Goal: Information Seeking & Learning: Find specific fact

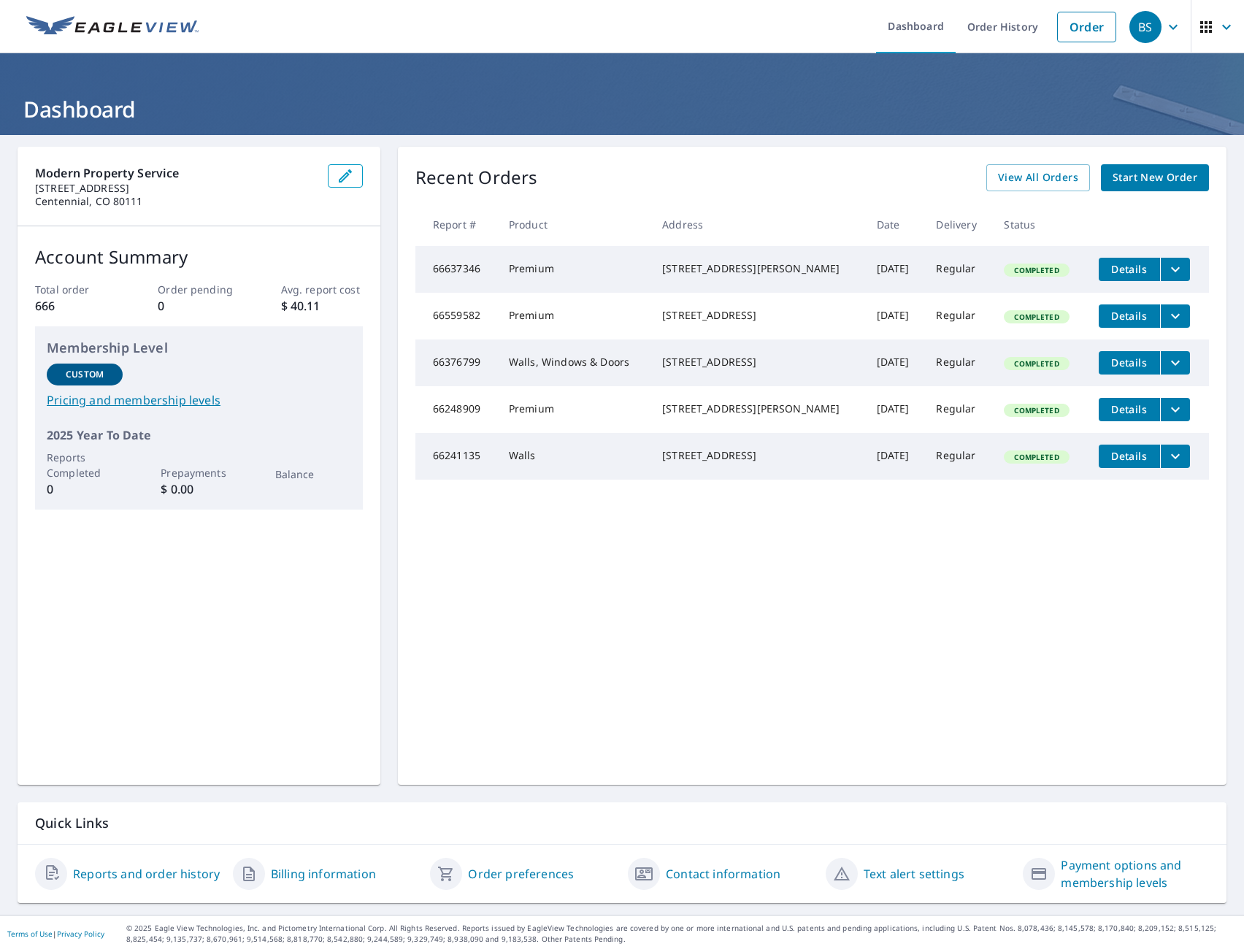
click at [181, 875] on link "Reports and order history" at bounding box center [147, 874] width 147 height 18
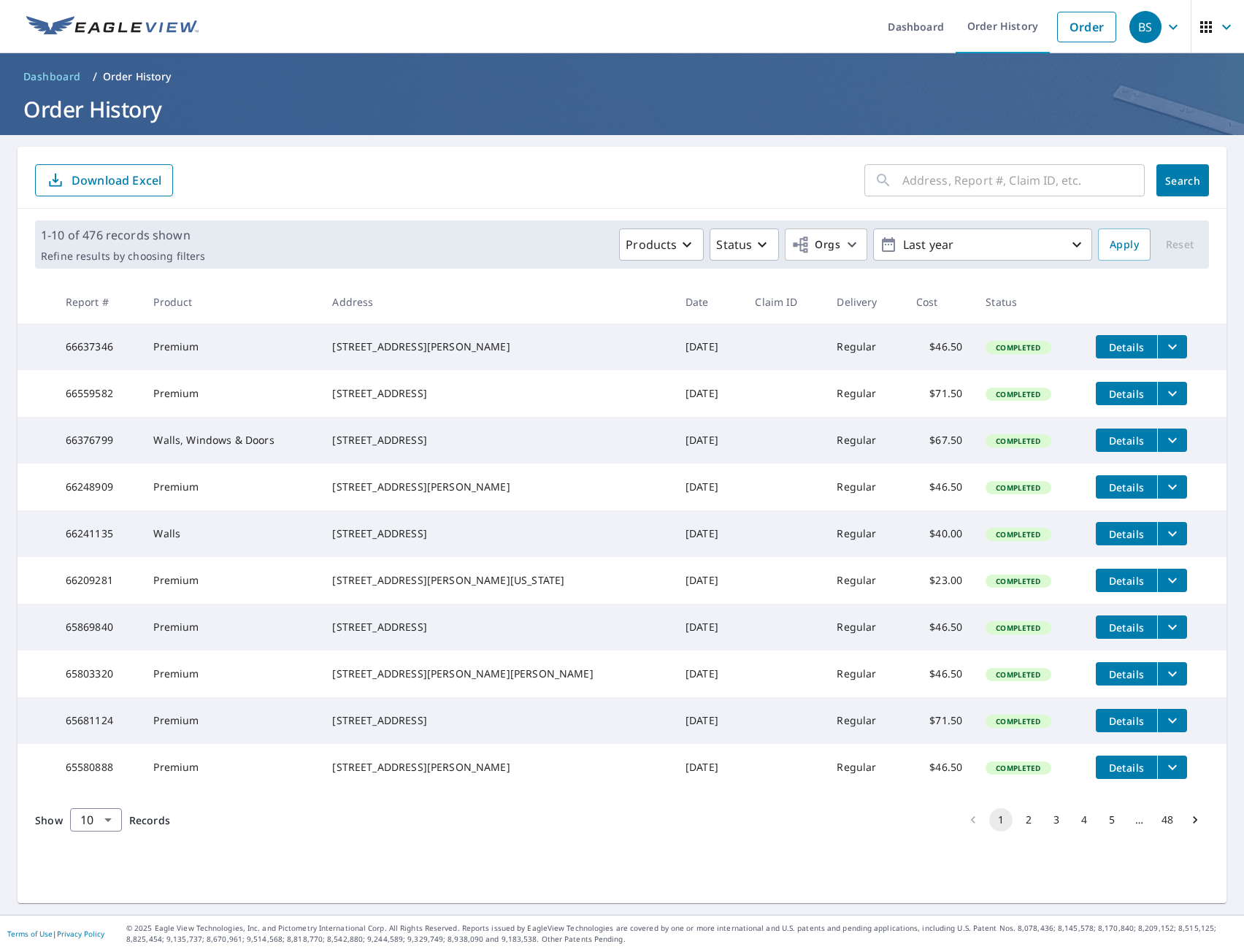
scroll to position [4, 0]
copy div "[STREET_ADDRESS][PERSON_NAME]"
drag, startPoint x: 357, startPoint y: 811, endPoint x: 458, endPoint y: 809, distance: 101.0
click at [458, 791] on td "[STREET_ADDRESS][PERSON_NAME]" at bounding box center [497, 766] width 353 height 46
copy div "10672 Crossback Ln"
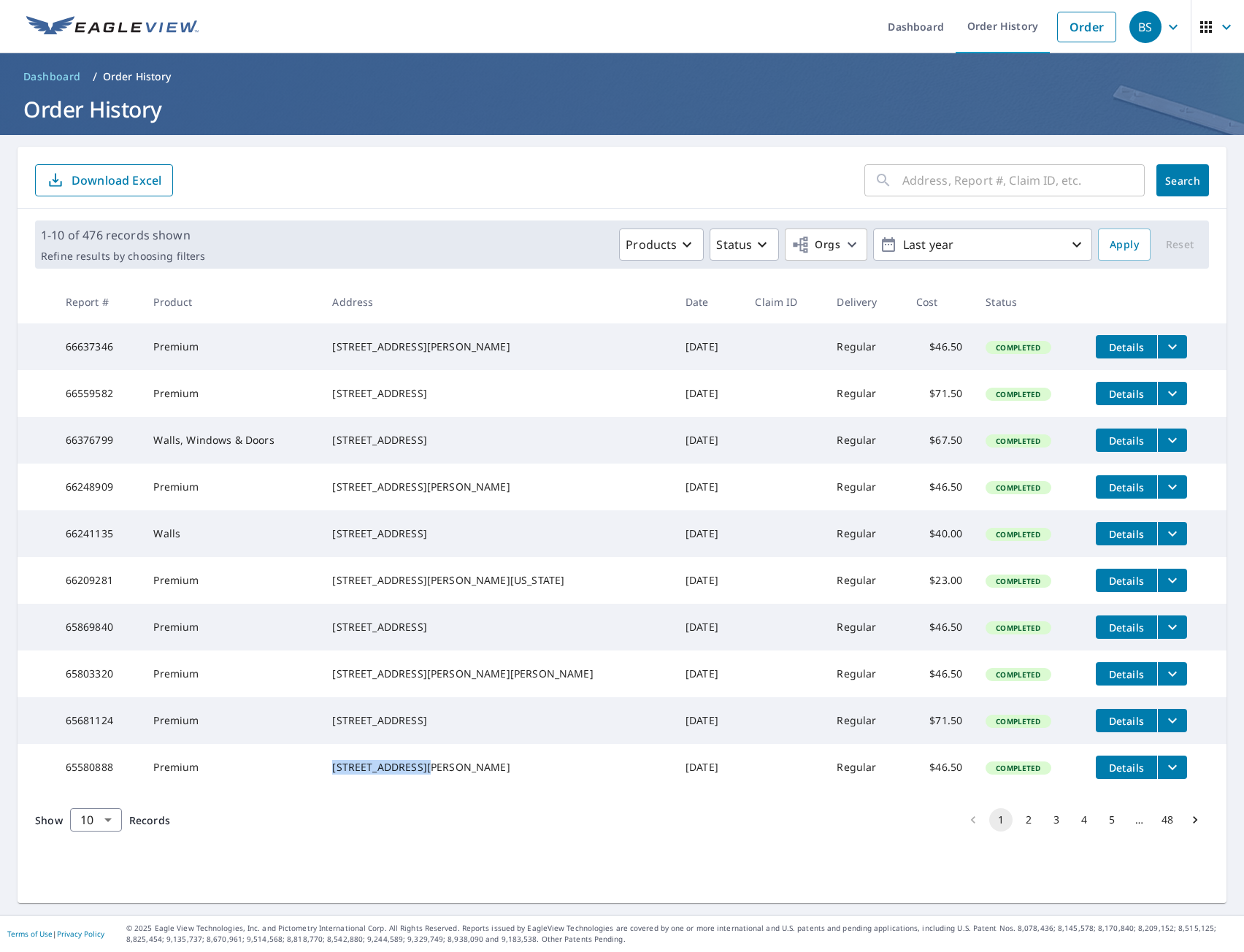
drag, startPoint x: 361, startPoint y: 755, endPoint x: 458, endPoint y: 754, distance: 97.0
click at [458, 728] on div "[STREET_ADDRESS]" at bounding box center [497, 720] width 330 height 14
copy div "10414 [PERSON_NAME] Dr"
drag, startPoint x: 357, startPoint y: 703, endPoint x: 428, endPoint y: 707, distance: 71.1
click at [428, 697] on td "[STREET_ADDRESS][PERSON_NAME][PERSON_NAME]" at bounding box center [497, 674] width 353 height 46
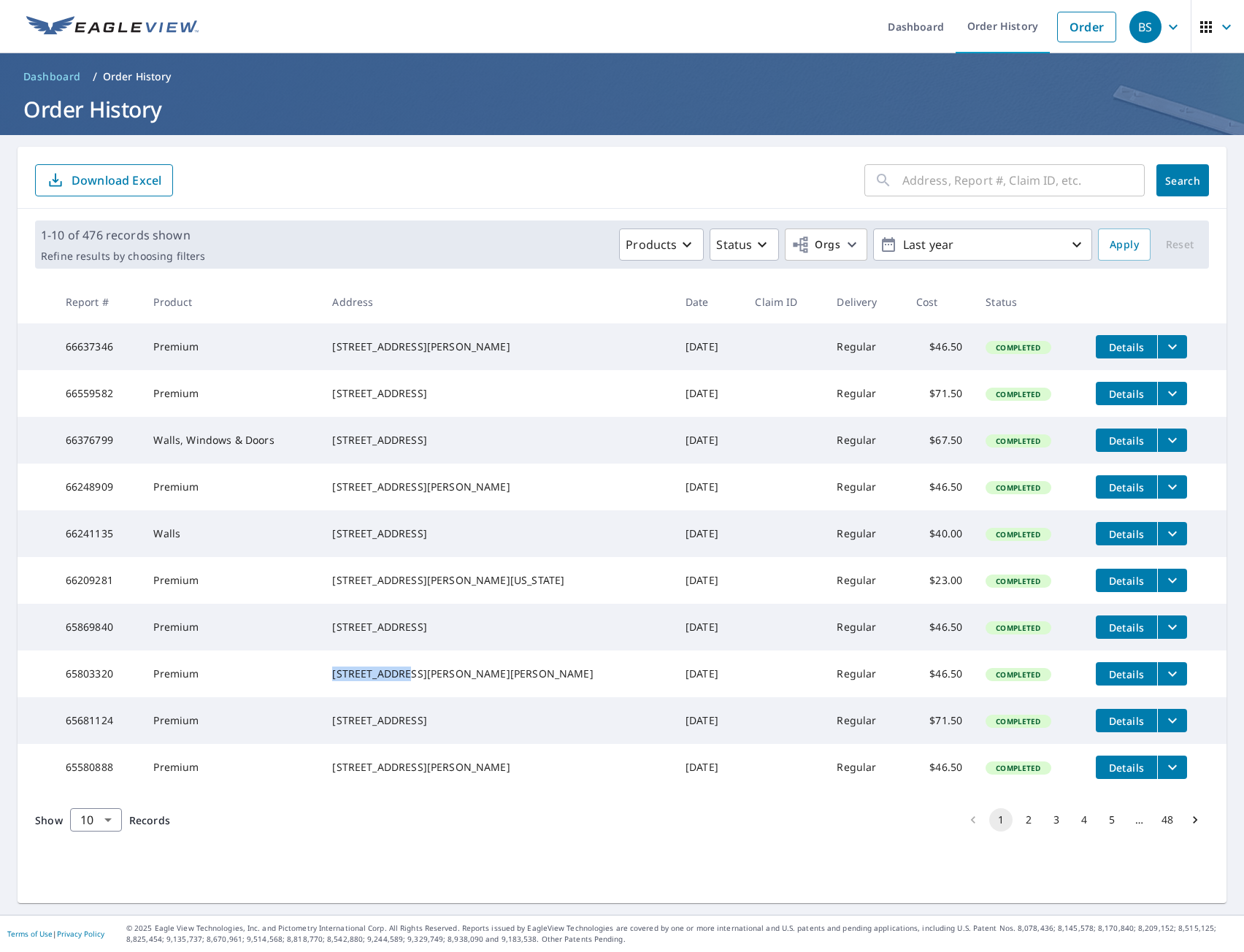
copy div "[STREET_ADDRESS]"
drag, startPoint x: 360, startPoint y: 655, endPoint x: 471, endPoint y: 651, distance: 111.1
click at [471, 634] on div "[STREET_ADDRESS]" at bounding box center [497, 627] width 330 height 14
drag, startPoint x: 359, startPoint y: 599, endPoint x: 440, endPoint y: 607, distance: 81.4
click at [440, 588] on div "[STREET_ADDRESS][PERSON_NAME][US_STATE]" at bounding box center [497, 580] width 330 height 14
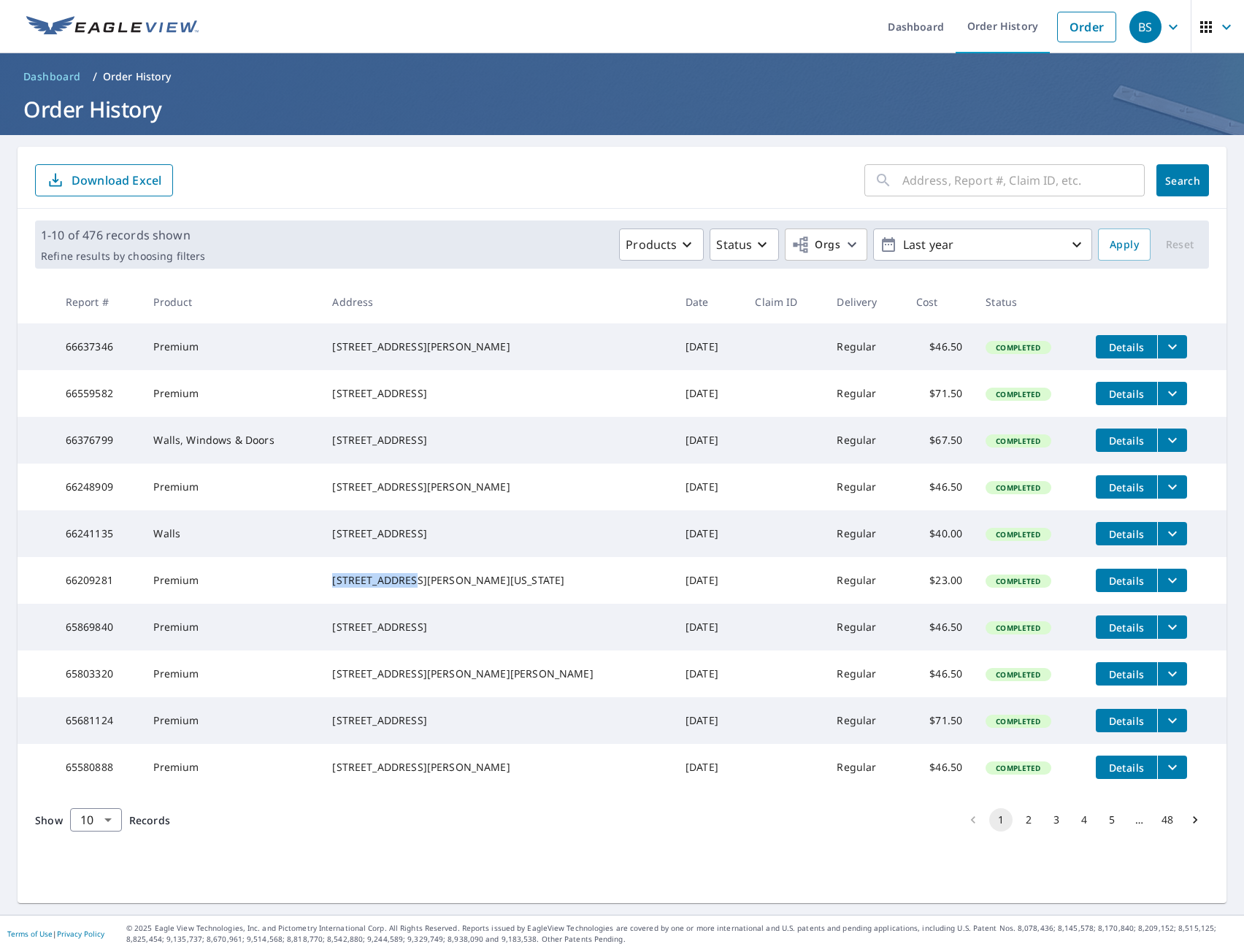
click at [430, 588] on div "[STREET_ADDRESS][PERSON_NAME][US_STATE]" at bounding box center [497, 580] width 330 height 14
drag, startPoint x: 442, startPoint y: 596, endPoint x: 356, endPoint y: 600, distance: 86.1
click at [356, 600] on td "[STREET_ADDRESS][PERSON_NAME][US_STATE]" at bounding box center [497, 580] width 353 height 46
copy div "[STREET_ADDRESS][PERSON_NAME]"
copy div "[STREET_ADDRESS]"
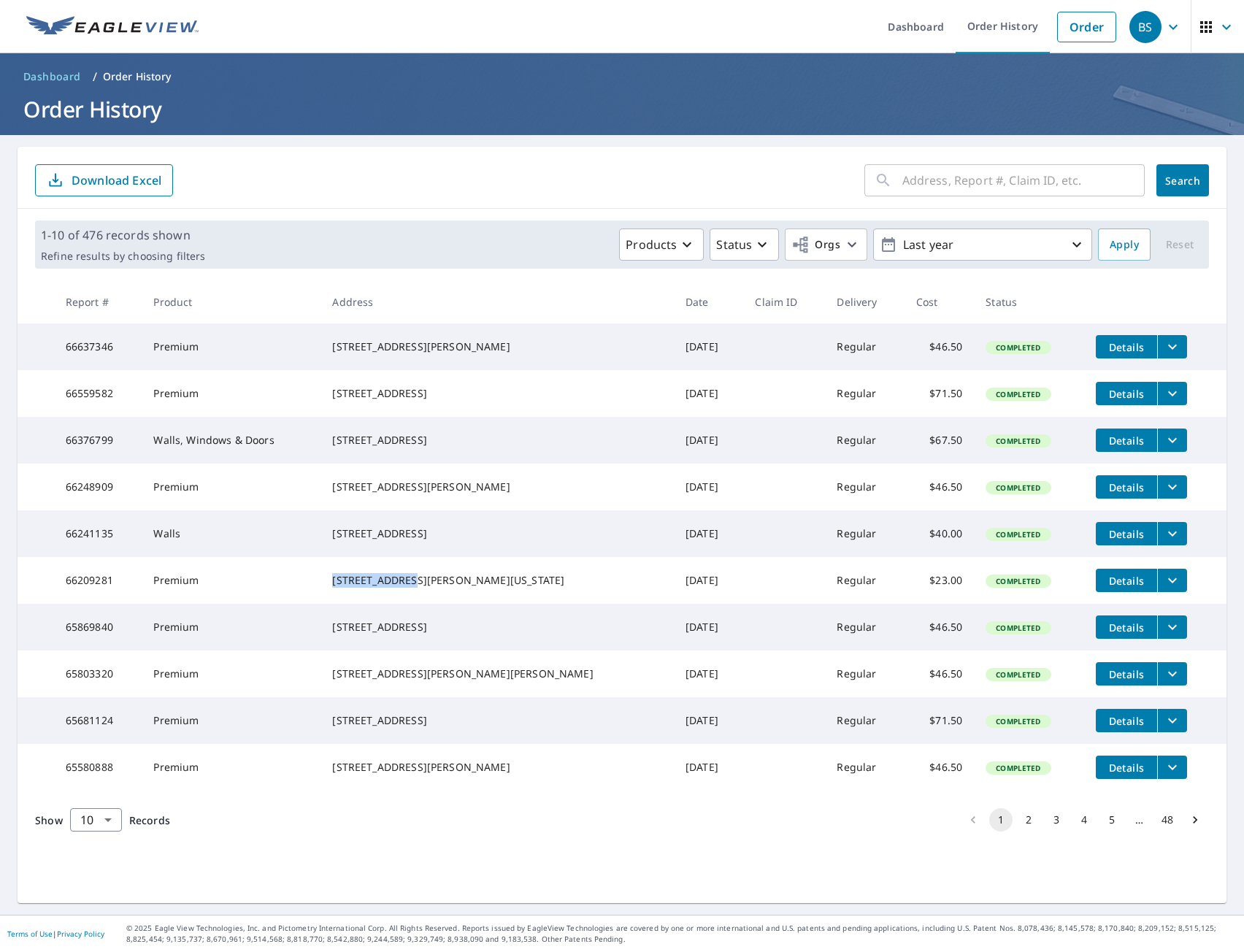
drag, startPoint x: 364, startPoint y: 546, endPoint x: 464, endPoint y: 552, distance: 100.2
click at [464, 552] on td "[STREET_ADDRESS]" at bounding box center [497, 533] width 353 height 46
drag, startPoint x: 358, startPoint y: 495, endPoint x: 452, endPoint y: 498, distance: 94.0
click at [452, 498] on td "[STREET_ADDRESS][PERSON_NAME]" at bounding box center [497, 487] width 353 height 46
copy div "[STREET_ADDRESS][PERSON_NAME]"
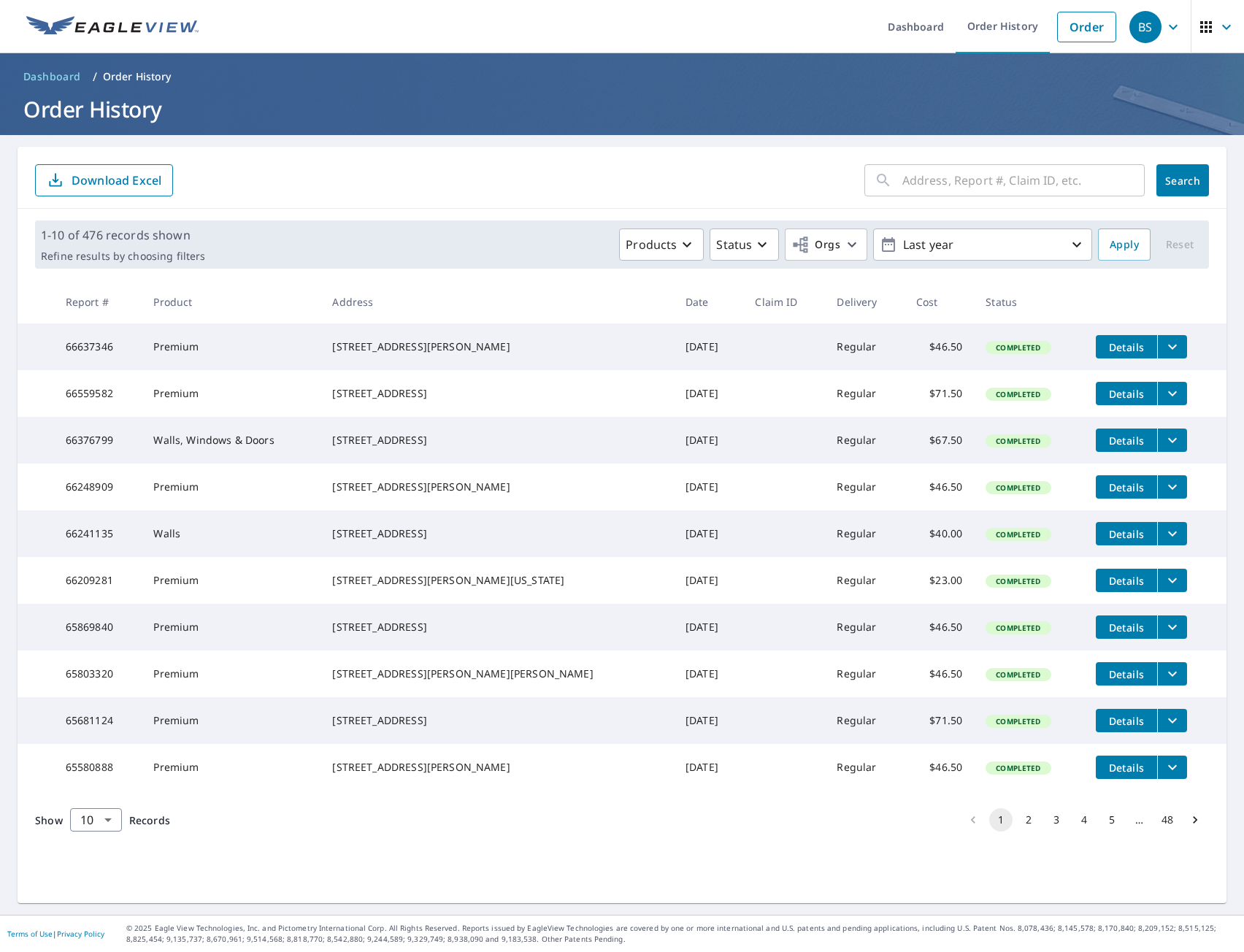
click at [372, 442] on div "[STREET_ADDRESS]" at bounding box center [497, 439] width 330 height 14
click at [372, 441] on div "[STREET_ADDRESS]" at bounding box center [497, 439] width 330 height 14
copy div "3613 71st Ter E"
click at [366, 391] on div "[STREET_ADDRESS]" at bounding box center [497, 393] width 330 height 14
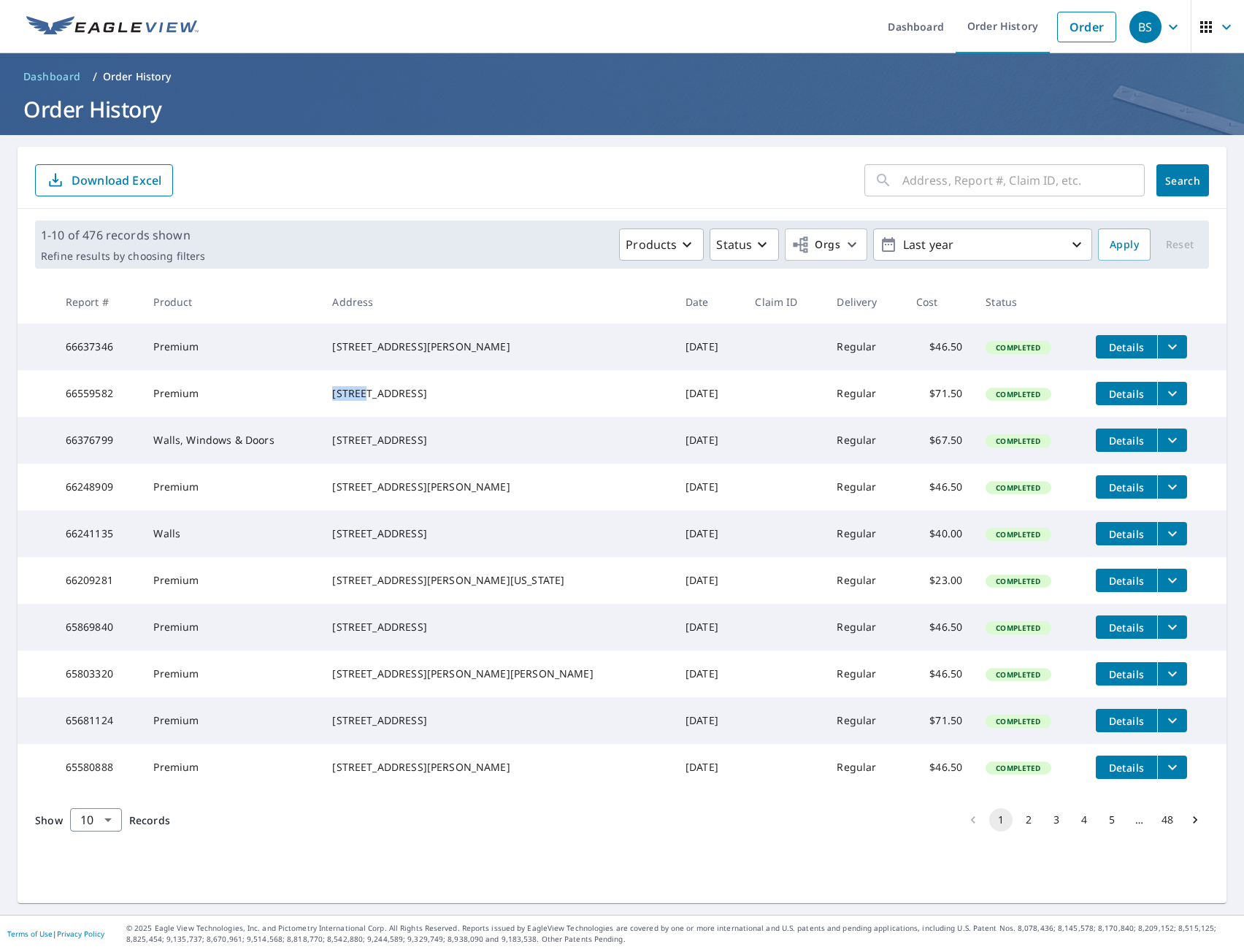
click at [366, 391] on div "[STREET_ADDRESS]" at bounding box center [497, 393] width 330 height 14
copy div "16823 Harrierridge Pl"
drag, startPoint x: 359, startPoint y: 341, endPoint x: 455, endPoint y: 335, distance: 96.2
click at [455, 340] on div "[STREET_ADDRESS][PERSON_NAME]" at bounding box center [497, 347] width 330 height 14
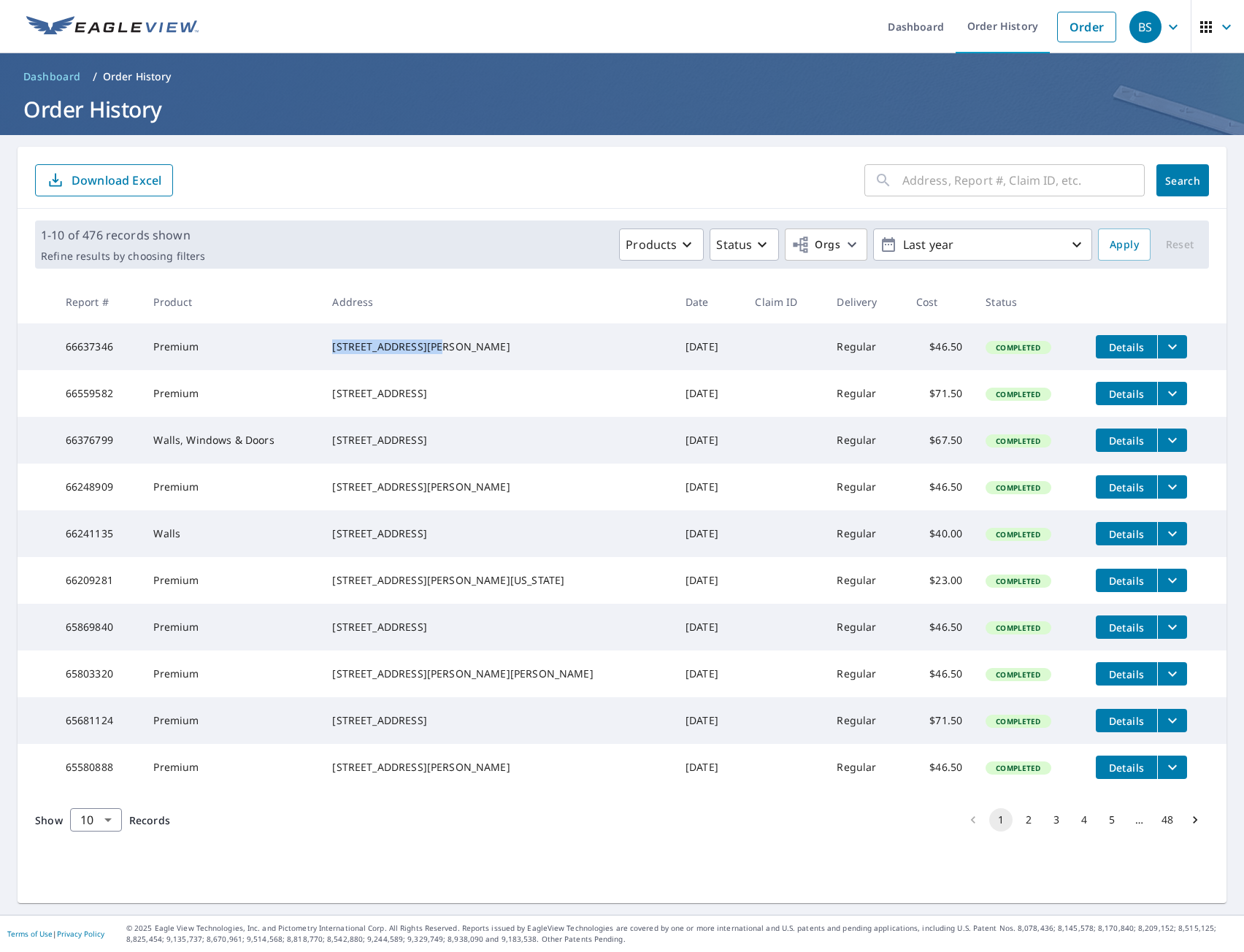
copy div "[STREET_ADDRESS][PERSON_NAME]"
click at [430, 386] on div "[STREET_ADDRESS]" at bounding box center [497, 393] width 330 height 14
